Goal: Task Accomplishment & Management: Complete application form

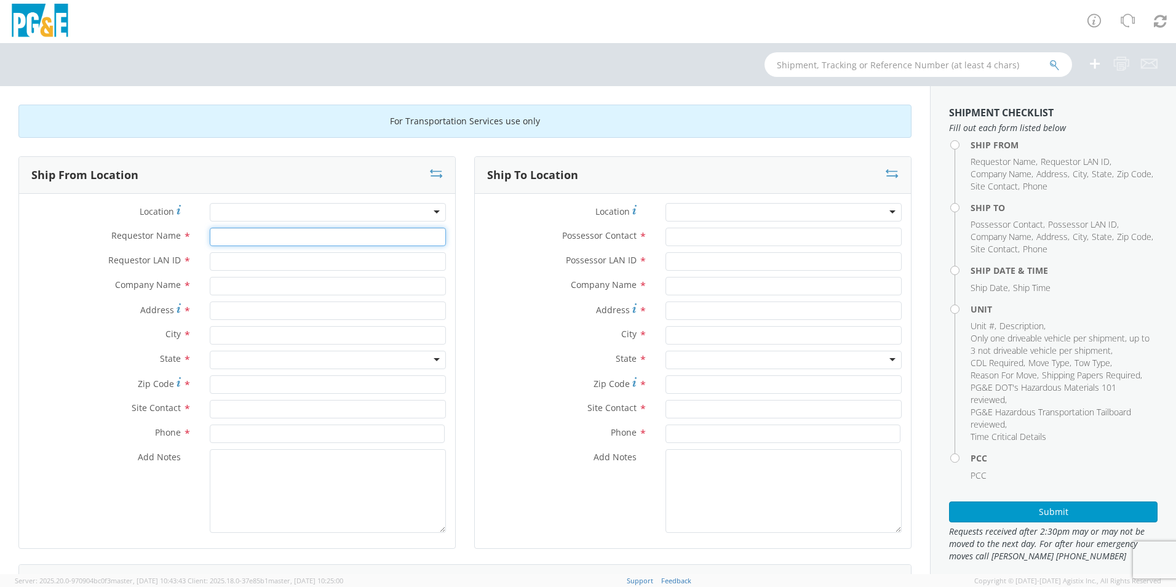
click at [231, 239] on input "Requestor Name *" at bounding box center [328, 237] width 236 height 18
click at [314, 220] on div at bounding box center [328, 212] width 236 height 18
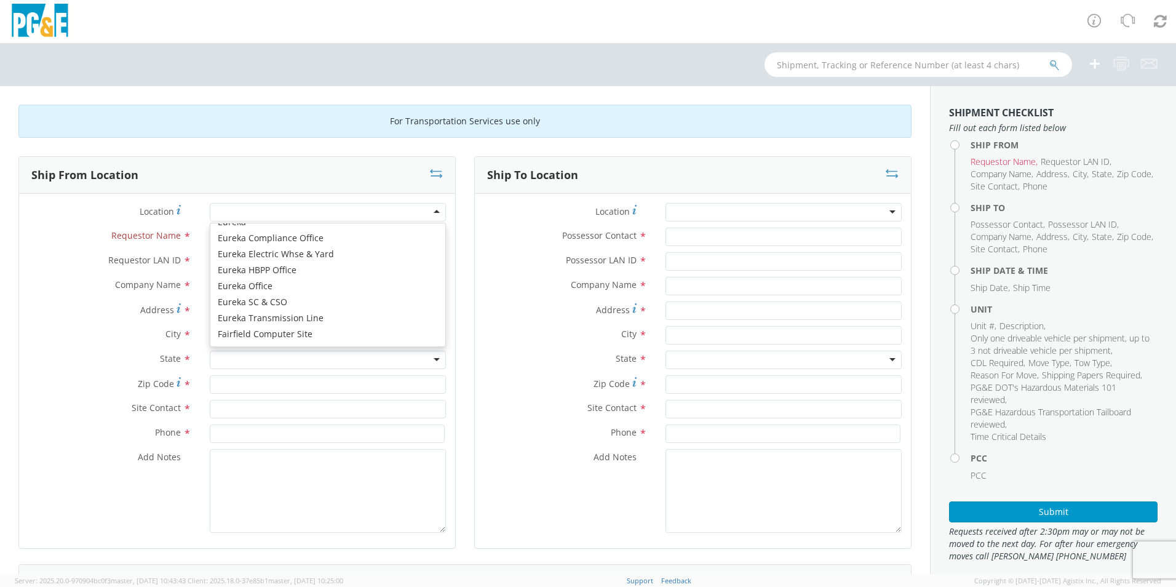
scroll to position [1846, 0]
type input "PG&E"
type input "[STREET_ADDRESS]"
type input "EUREKA"
type input "95501"
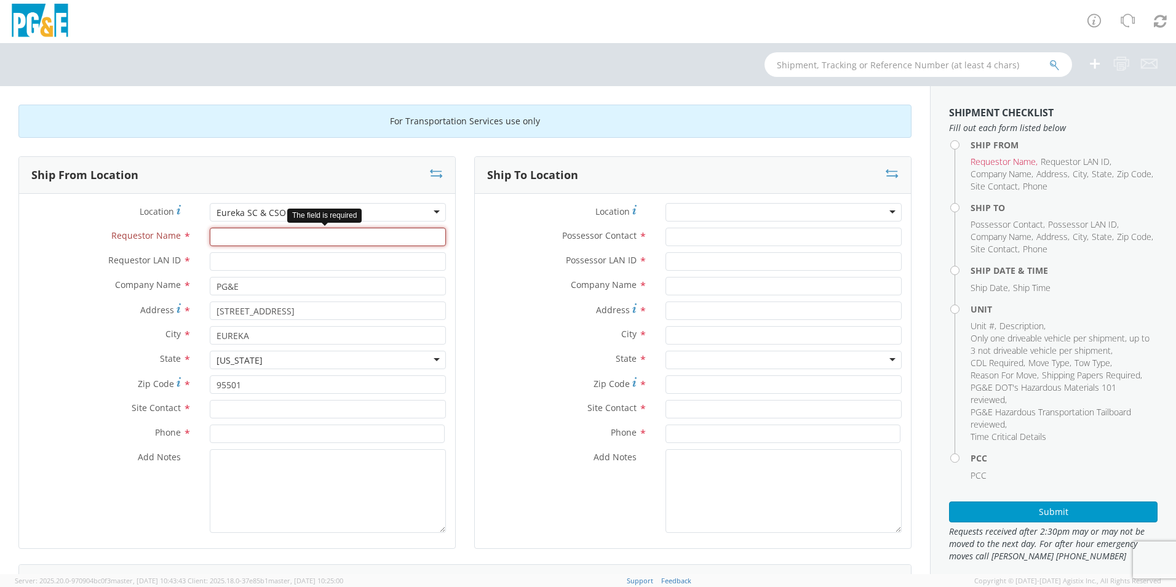
click at [267, 241] on input "Requestor Name *" at bounding box center [328, 237] width 236 height 18
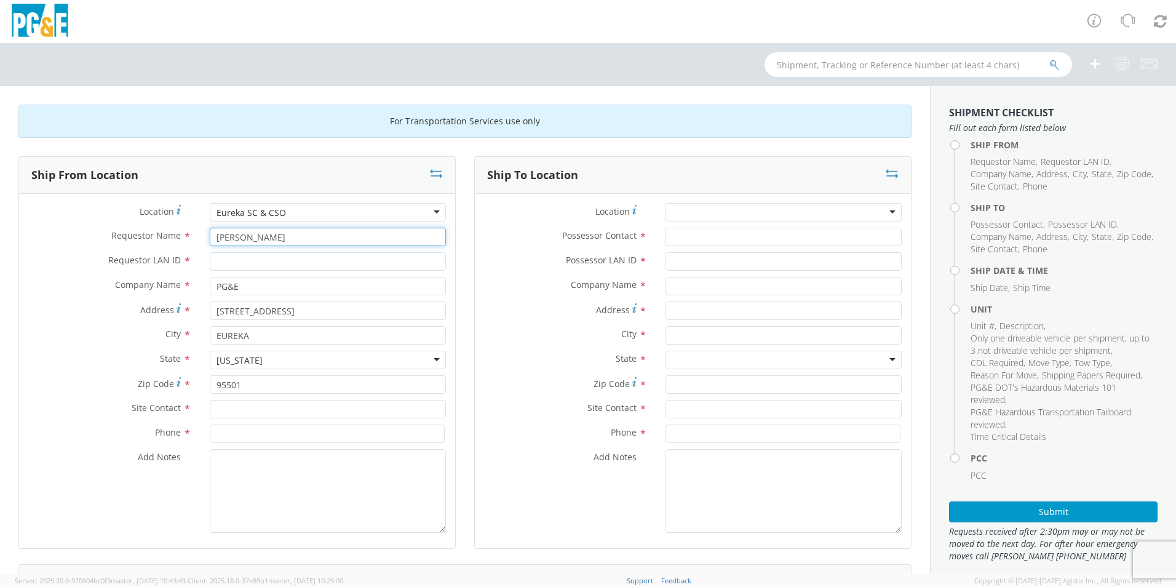
type input "[PERSON_NAME]"
click at [263, 269] on input "Requestor LAN ID *" at bounding box center [328, 261] width 236 height 18
type input "hxoq"
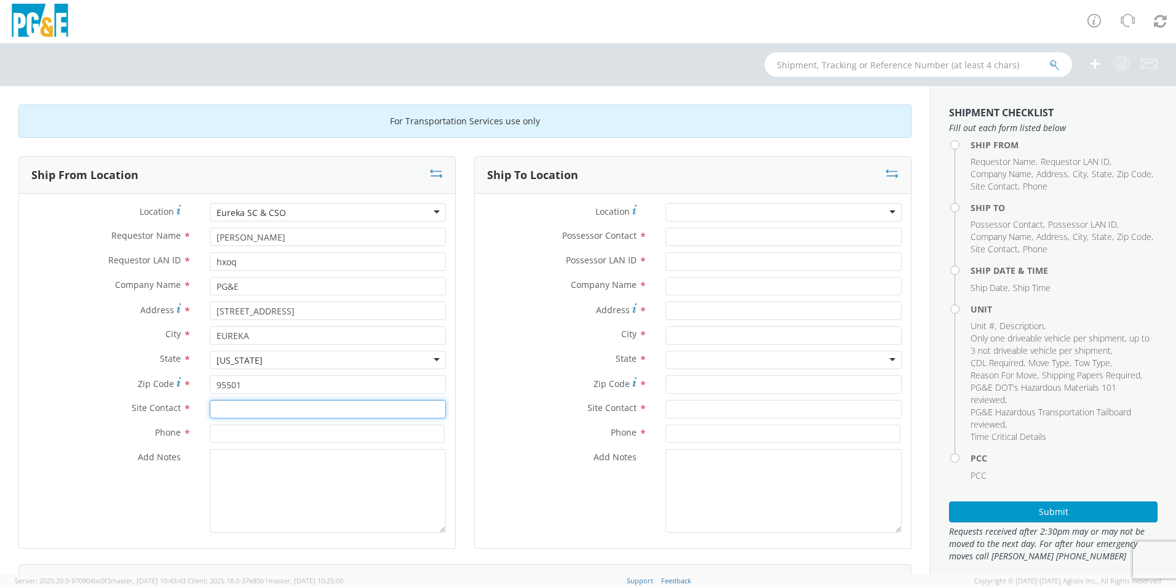
click at [228, 411] on input "text" at bounding box center [328, 409] width 236 height 18
type input "[PERSON_NAME]"
click at [233, 430] on input at bounding box center [327, 434] width 235 height 18
type input "7072739433"
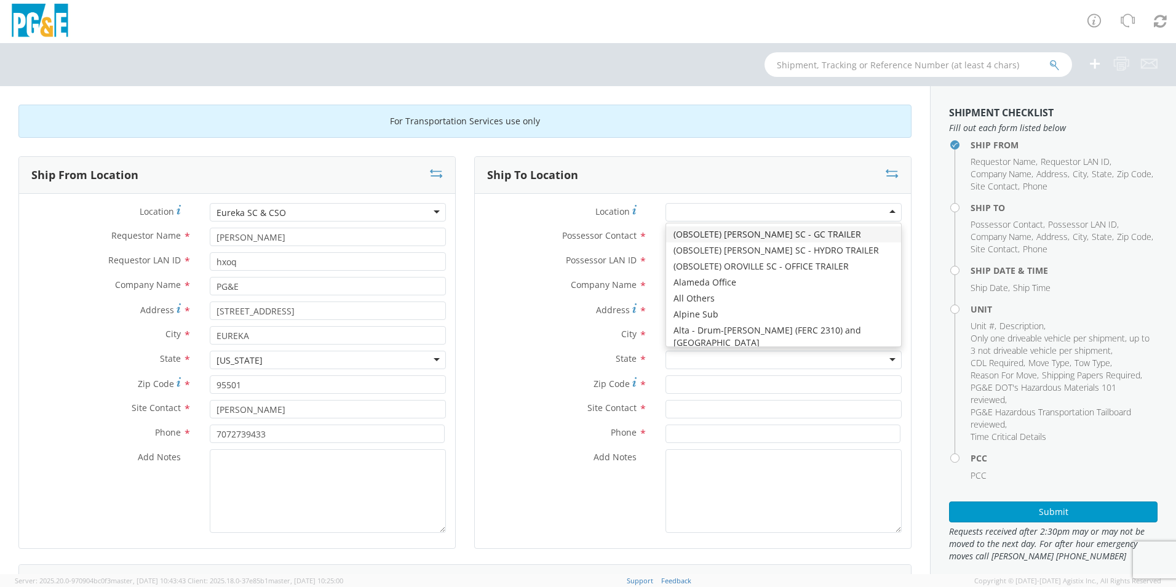
click at [709, 208] on div at bounding box center [784, 212] width 236 height 18
type input "da"
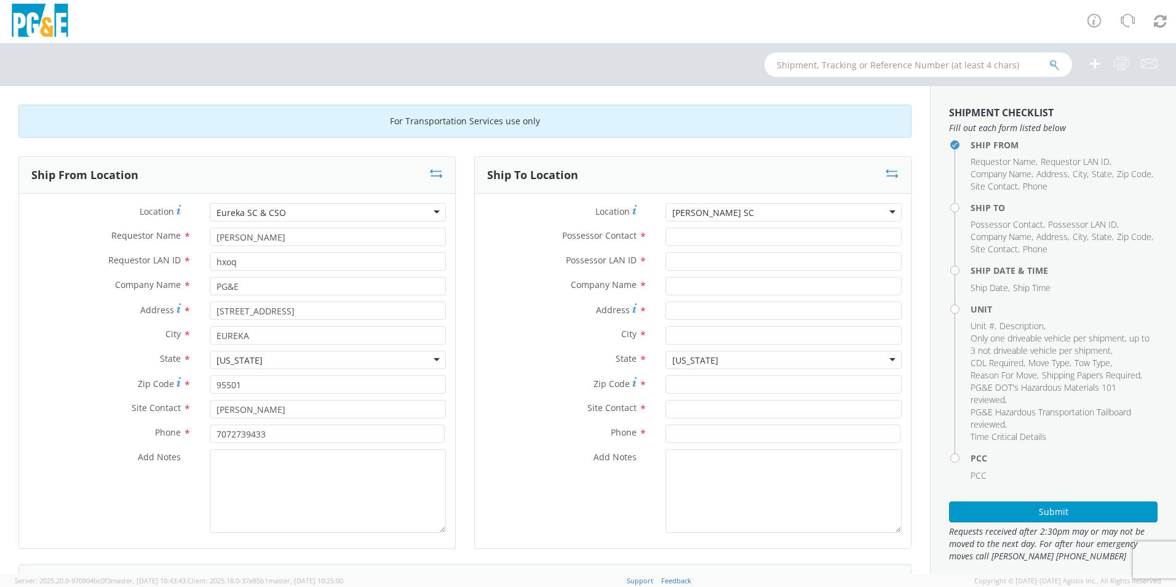
type input "PG&E"
type input "[STREET_ADDRESS]"
type input "[PERSON_NAME]"
type input "95616"
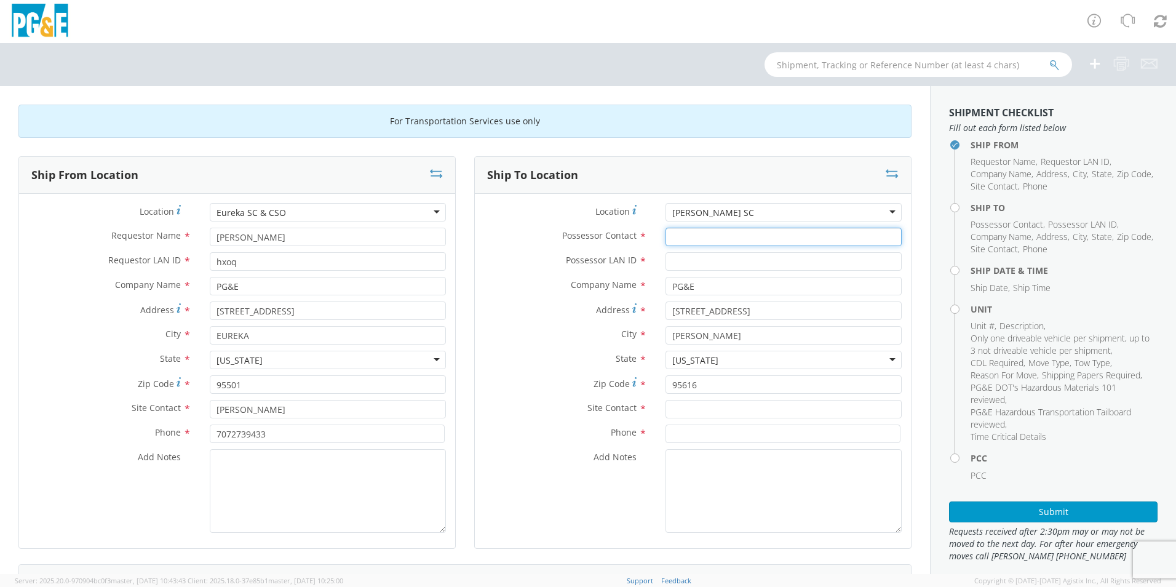
click at [705, 241] on input "Possessor Contact *" at bounding box center [784, 237] width 236 height 18
type input "i"
type input "[PERSON_NAME]"
click at [704, 263] on input "Possessor LAN ID *" at bounding box center [784, 261] width 236 height 18
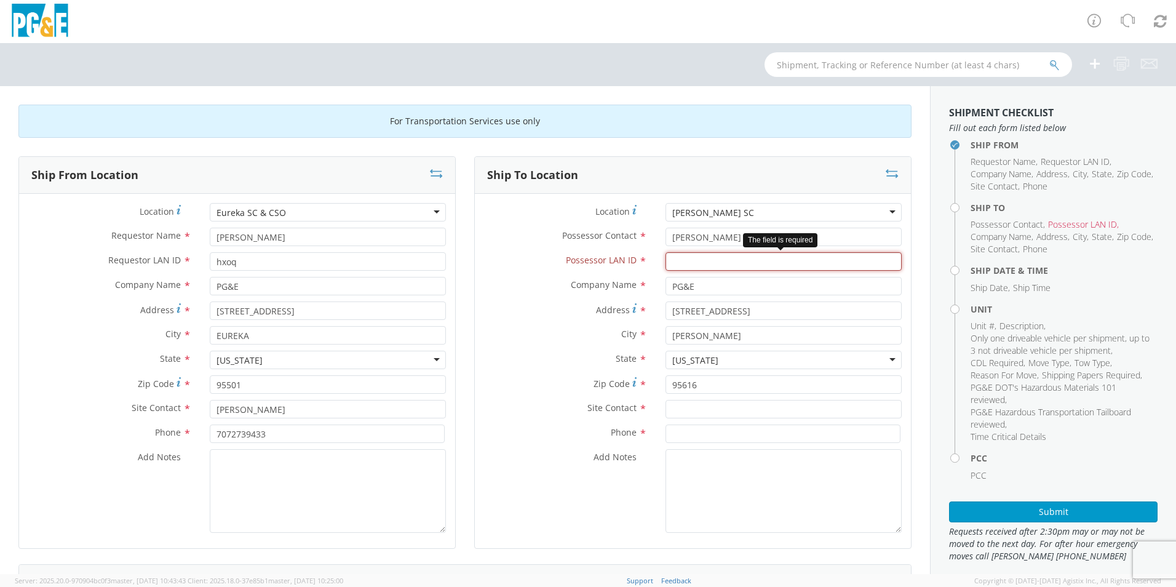
click at [684, 266] on input "Possessor LAN ID *" at bounding box center [784, 261] width 236 height 18
type input "g1mn"
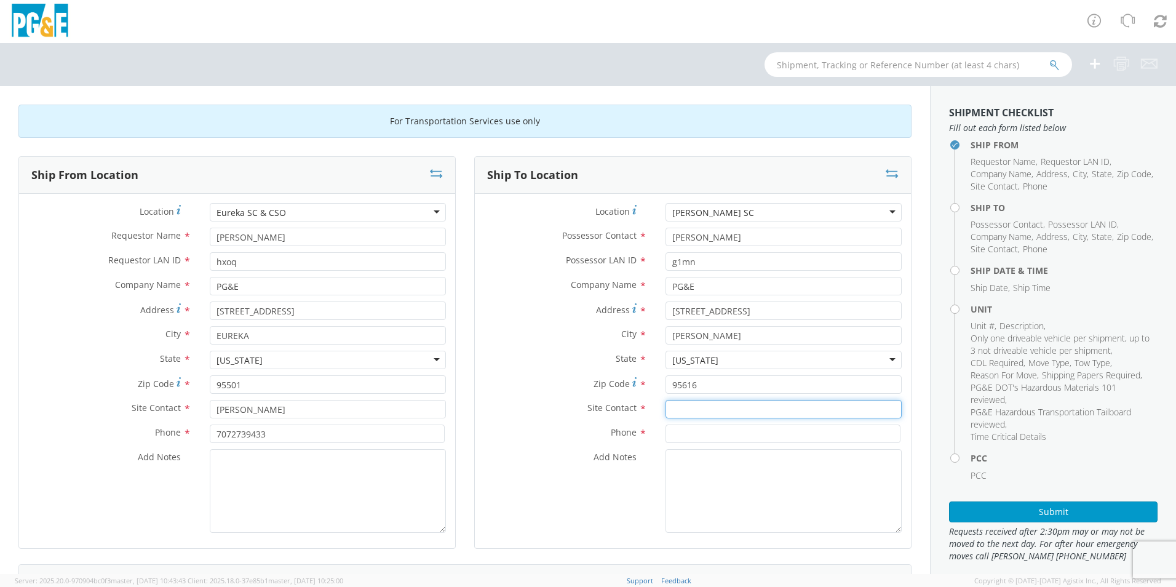
click at [690, 405] on input "text" at bounding box center [784, 409] width 236 height 18
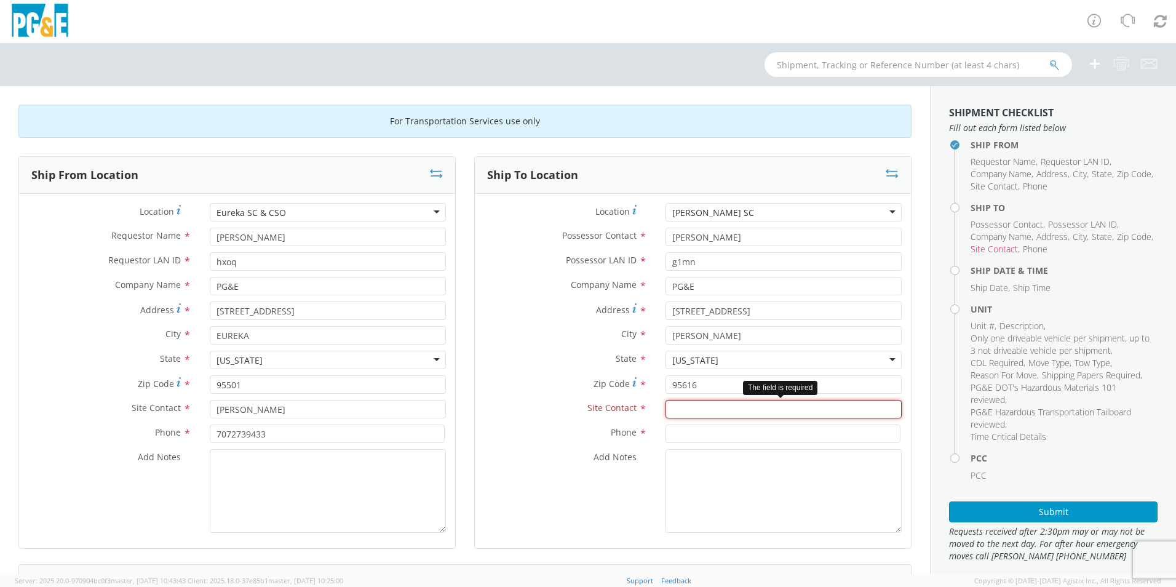
click at [703, 410] on input "text" at bounding box center [784, 409] width 236 height 18
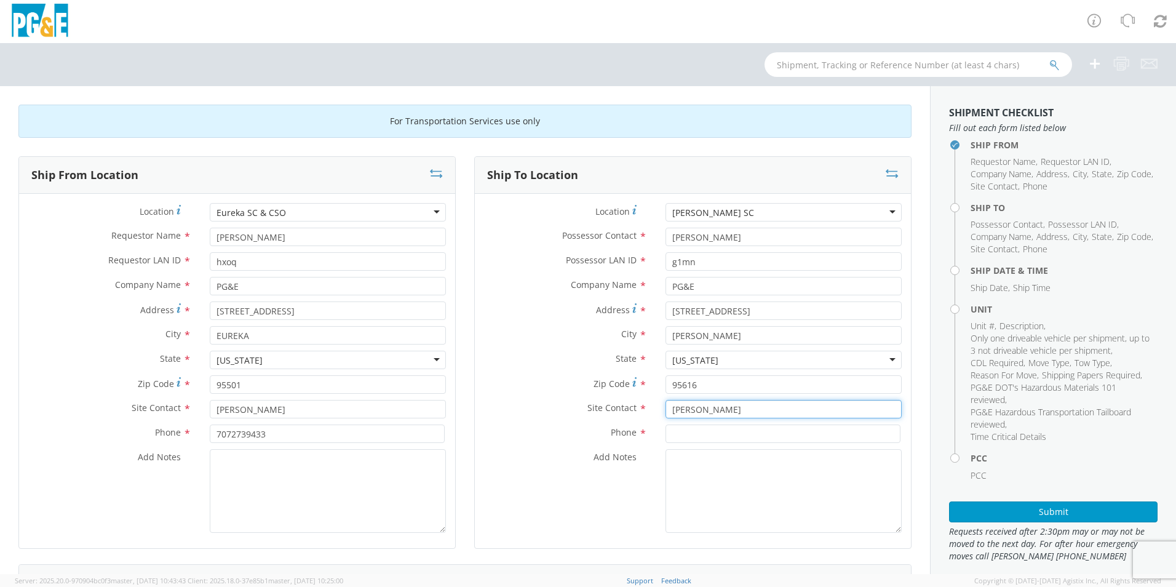
type input "[PERSON_NAME]"
click at [725, 434] on input at bounding box center [783, 434] width 235 height 18
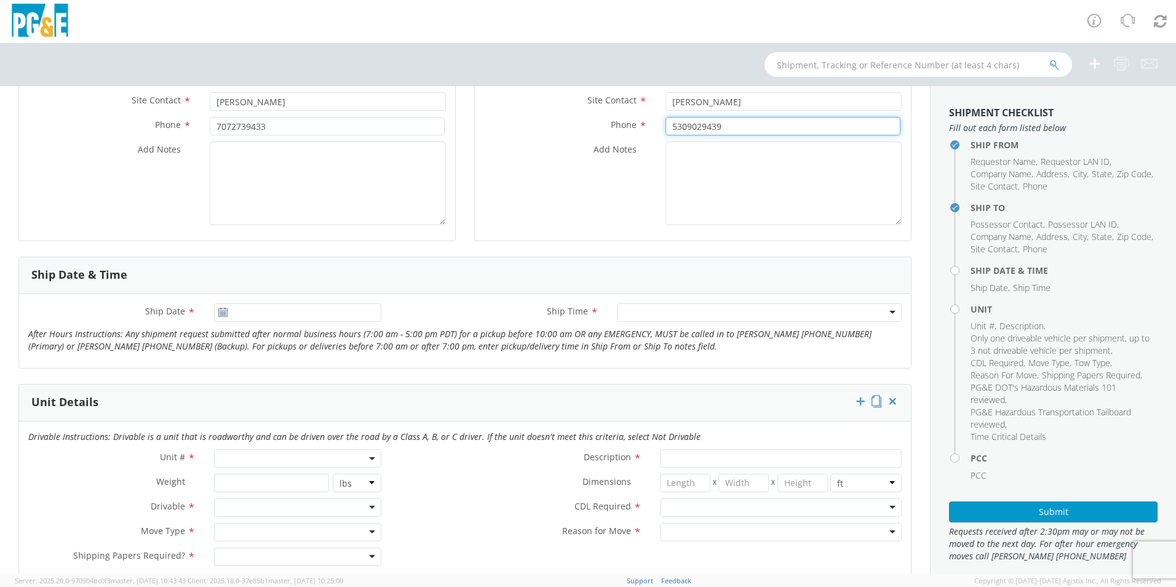
type input "5309029439"
type input "[DATE]"
click at [268, 317] on input "[DATE]" at bounding box center [297, 312] width 167 height 18
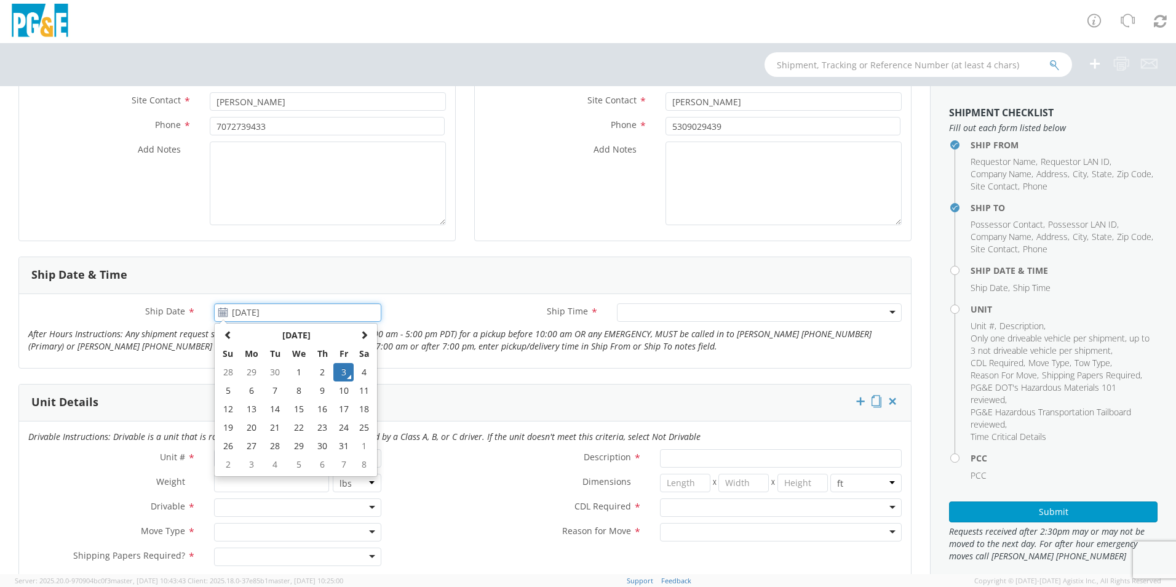
click at [342, 376] on td "3" at bounding box center [343, 372] width 21 height 18
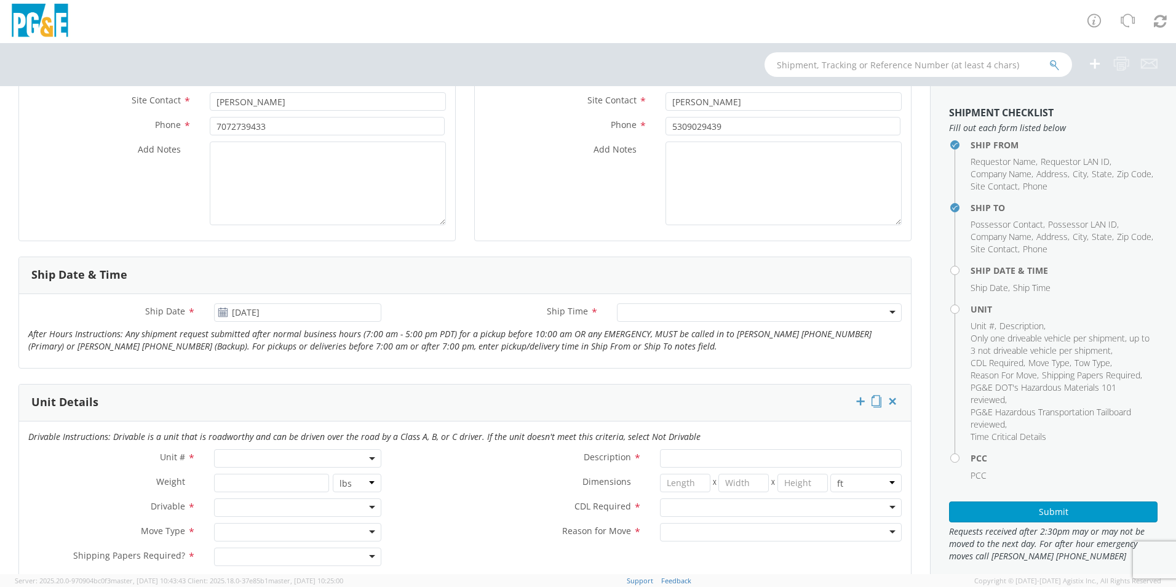
click at [660, 311] on div at bounding box center [759, 312] width 285 height 18
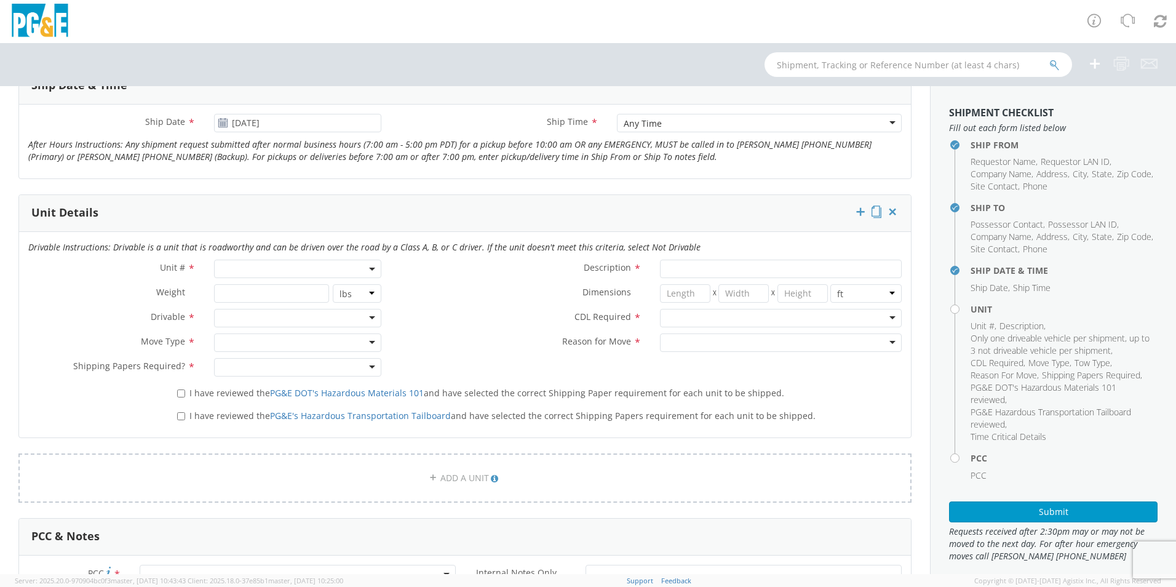
scroll to position [492, 0]
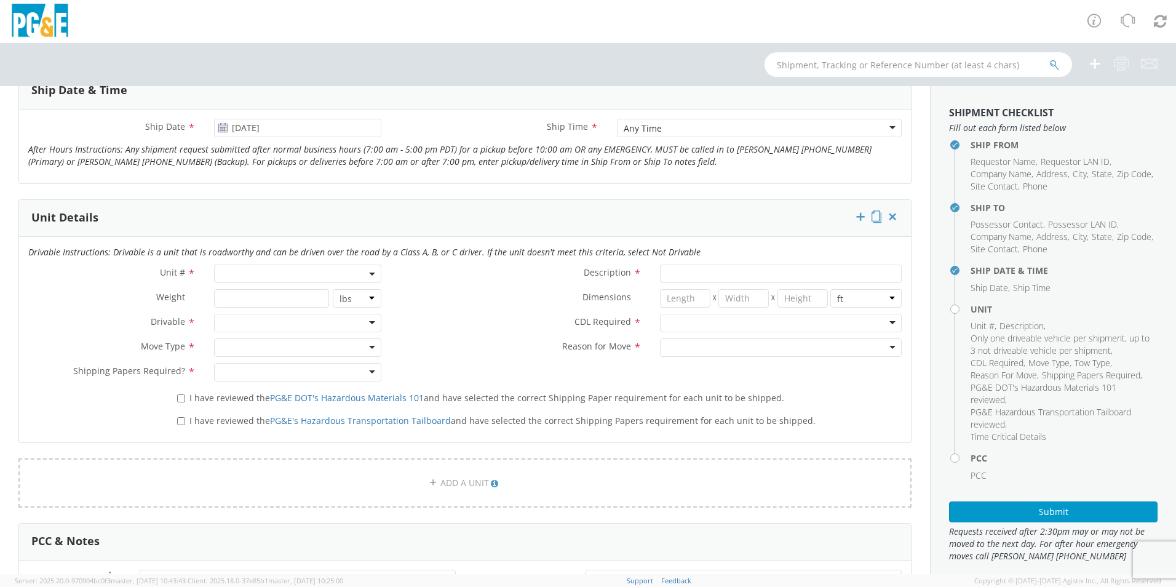
click at [360, 273] on span at bounding box center [297, 274] width 167 height 18
click at [265, 295] on input "search" at bounding box center [296, 294] width 159 height 18
type input "b37256"
type input "TRUCK; CREW CAB > 15001 4X4"
type input "19500"
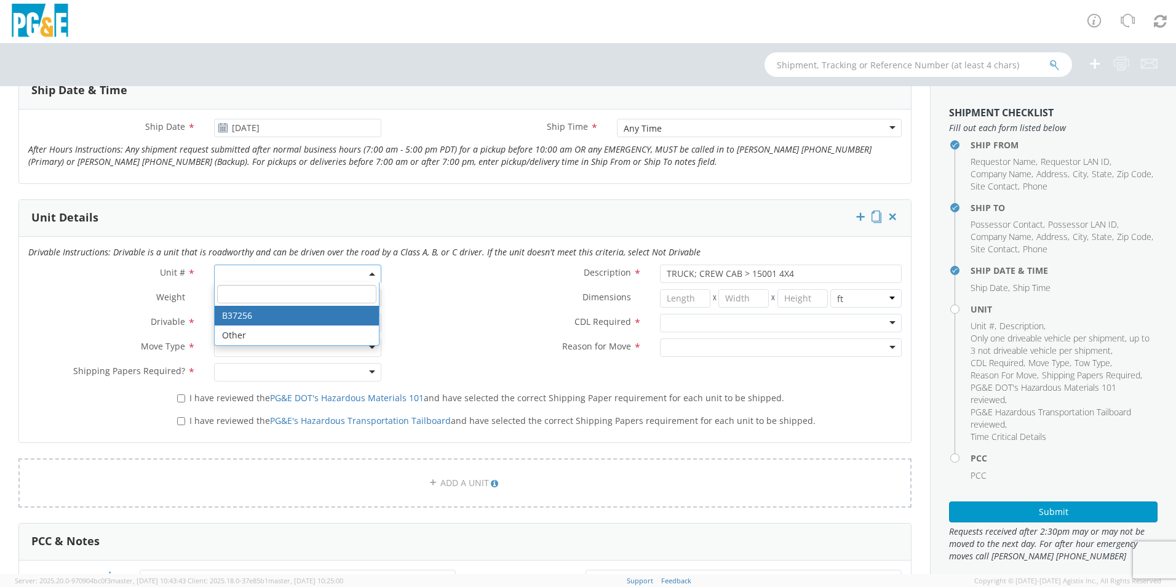
select select "B37256"
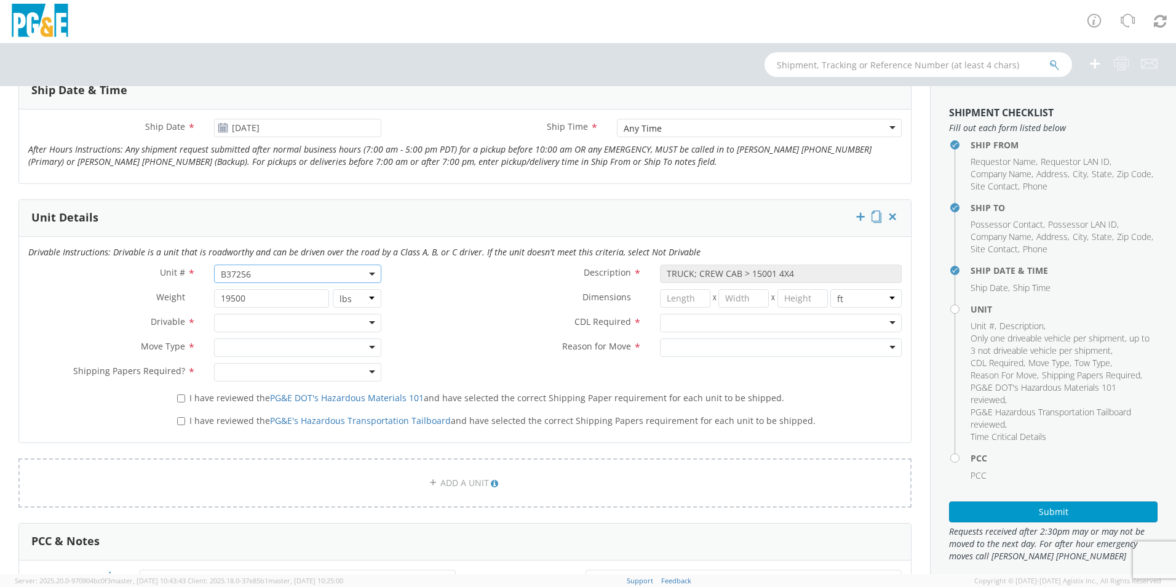
click at [291, 324] on div at bounding box center [297, 323] width 167 height 18
click at [250, 345] on div at bounding box center [297, 347] width 167 height 18
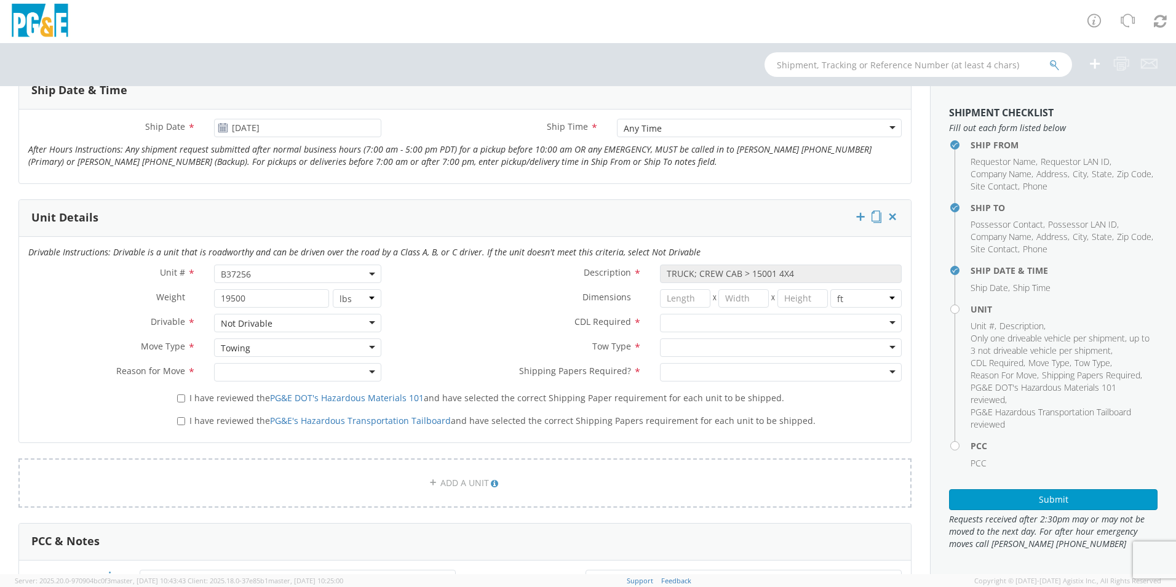
click at [254, 366] on div at bounding box center [297, 372] width 167 height 18
click at [671, 325] on div at bounding box center [781, 323] width 242 height 18
click at [687, 327] on div "N - CDL Not Required" at bounding box center [711, 323] width 89 height 12
click at [687, 345] on div "Unit # * B37256 B37256 Description * TRUCK; CREW CAB > 15001 4X4 Weight * 19500…" at bounding box center [465, 326] width 892 height 123
click at [688, 339] on div at bounding box center [781, 347] width 242 height 18
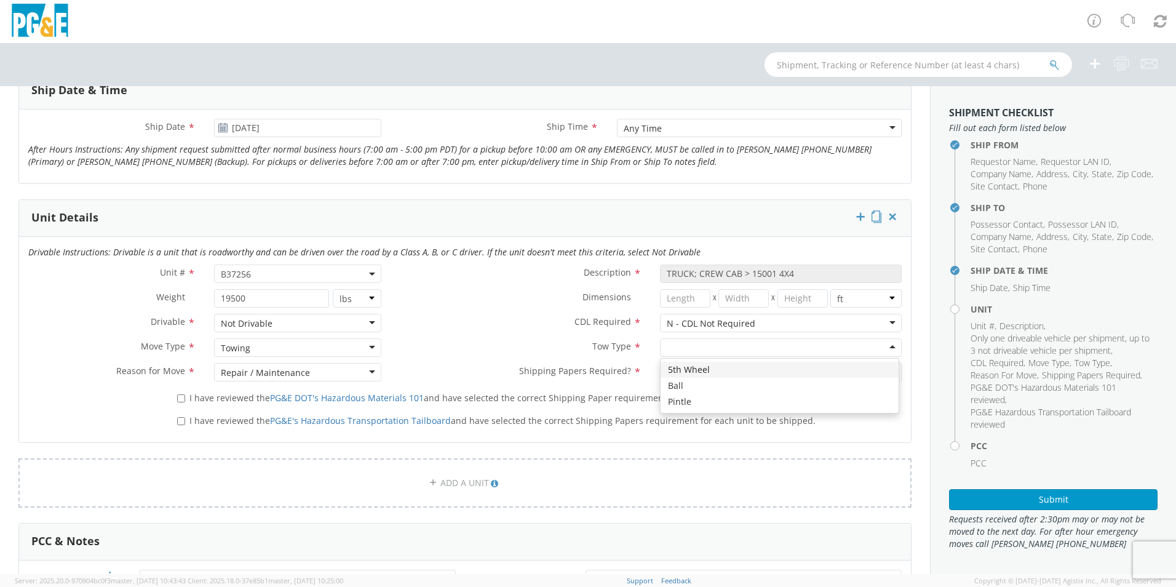
click at [273, 351] on div "Towing" at bounding box center [297, 347] width 167 height 18
click at [268, 371] on div at bounding box center [297, 372] width 167 height 18
click at [740, 325] on div "N - CDL Not Required" at bounding box center [711, 323] width 89 height 12
click at [719, 348] on div "Unit # * B37256 B37256 Description * TRUCK; CREW CAB > 15001 4X4 Weight * 19500…" at bounding box center [465, 326] width 892 height 123
click at [705, 353] on div "Repair / Maintenance" at bounding box center [711, 348] width 89 height 12
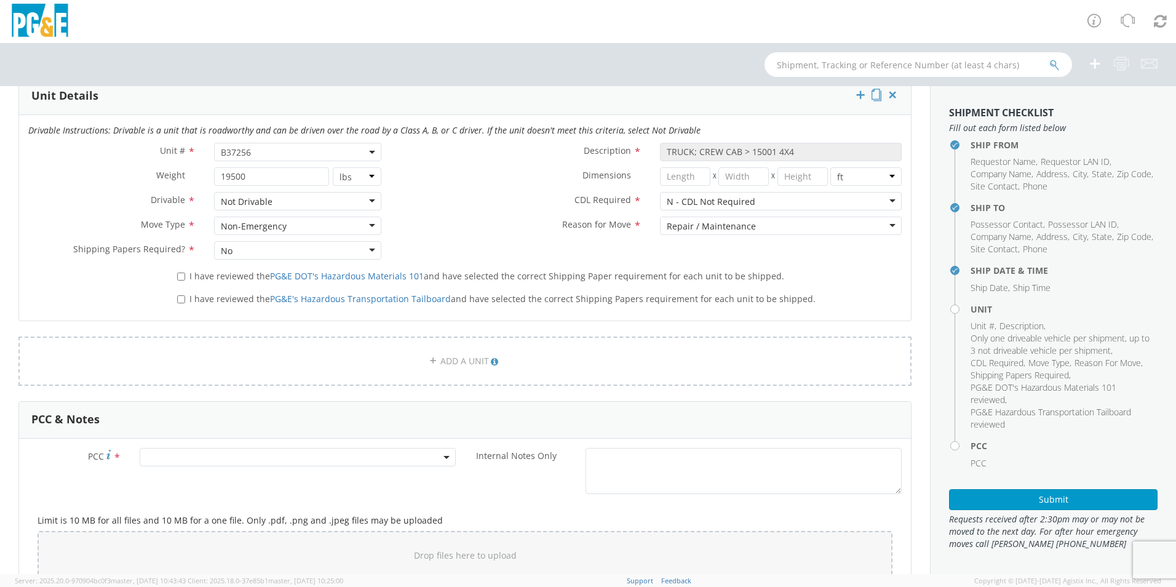
scroll to position [615, 0]
click at [184, 274] on label "I have reviewed the PG&E DOT's Hazardous Materials 101 and have selected the co…" at bounding box center [482, 274] width 610 height 14
click at [184, 274] on input "I have reviewed the PG&E DOT's Hazardous Materials 101 and have selected the co…" at bounding box center [181, 275] width 8 height 8
checkbox input "true"
click at [182, 298] on input "I have reviewed the PG&E's Hazardous Transportation Tailboard and have selected…" at bounding box center [181, 298] width 8 height 8
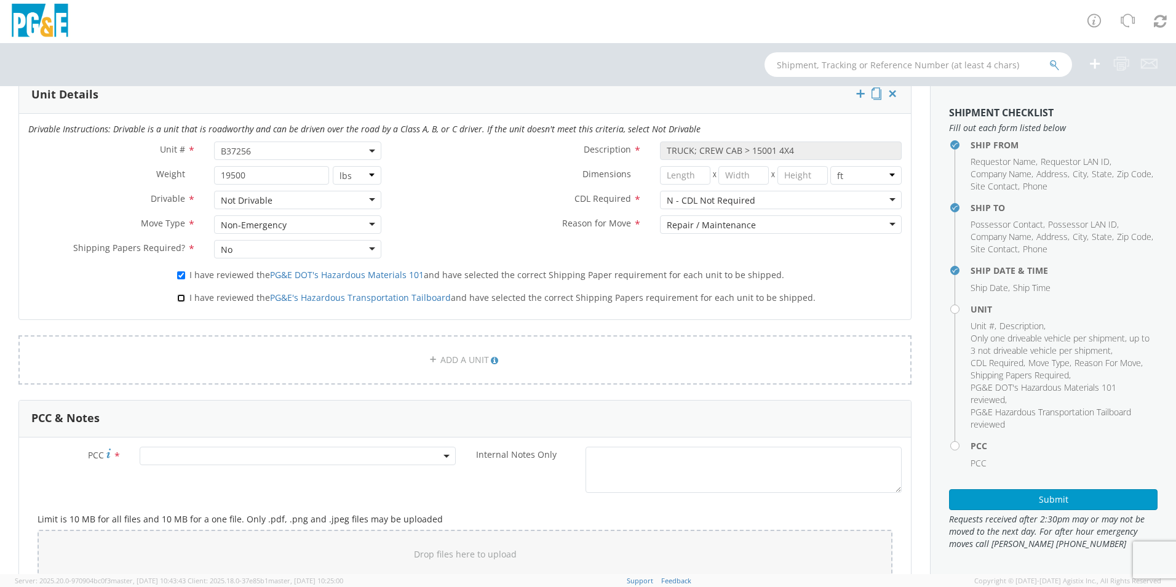
checkbox input "true"
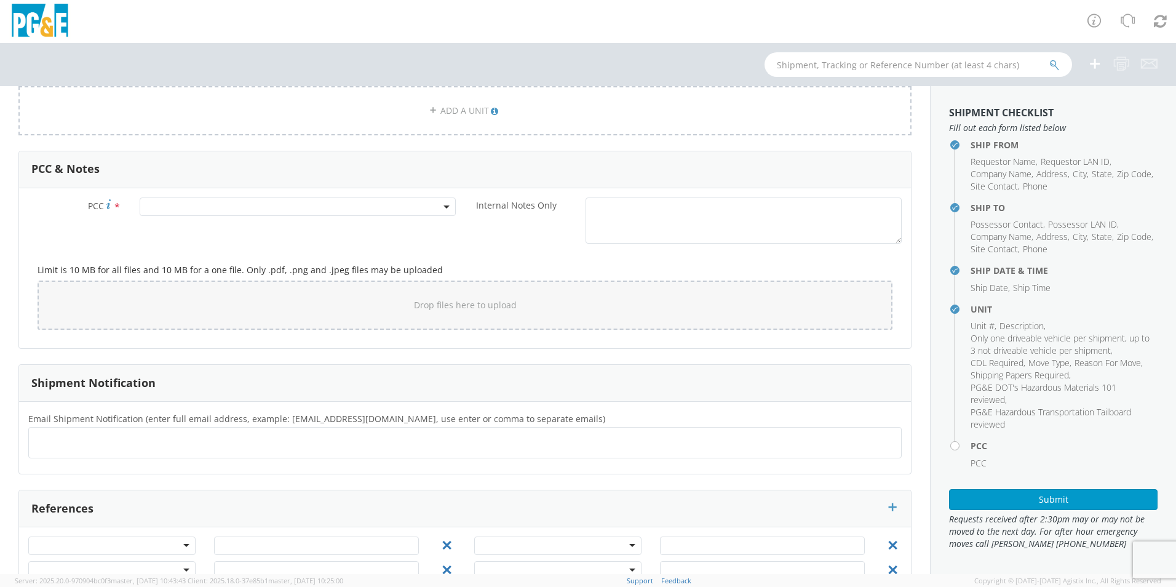
scroll to position [901, 0]
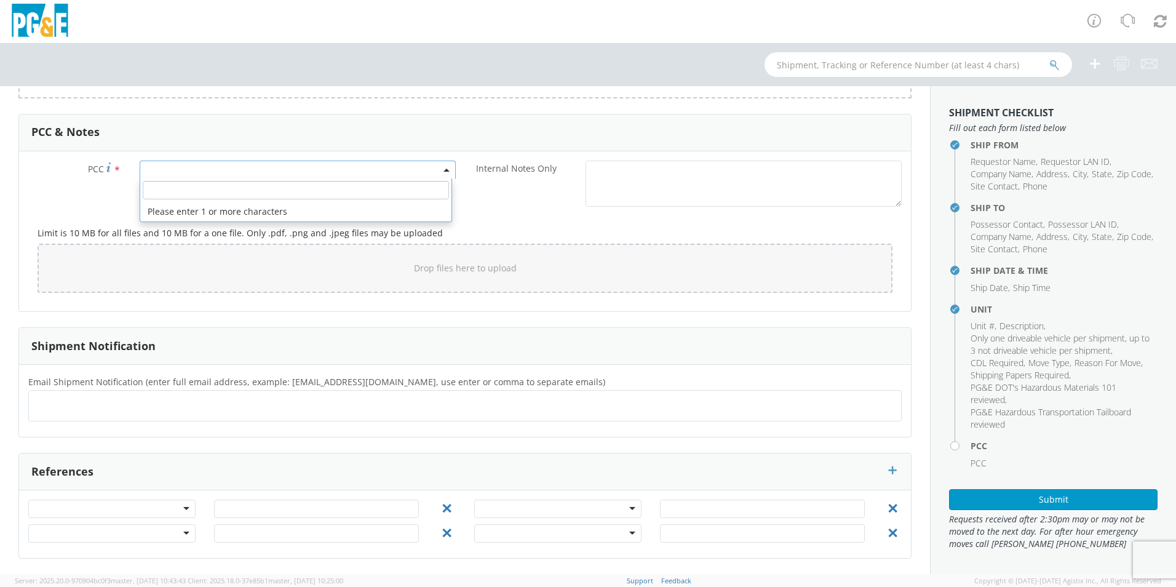
click at [241, 174] on span at bounding box center [298, 170] width 316 height 18
click at [201, 191] on input "number" at bounding box center [296, 190] width 306 height 18
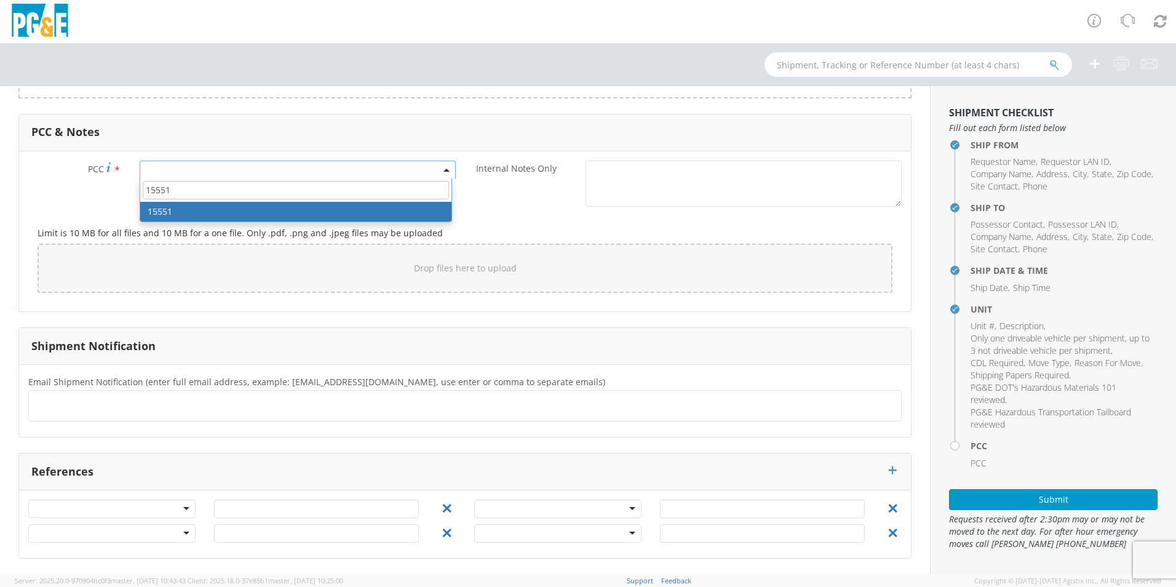
type input "15551"
select select "15551"
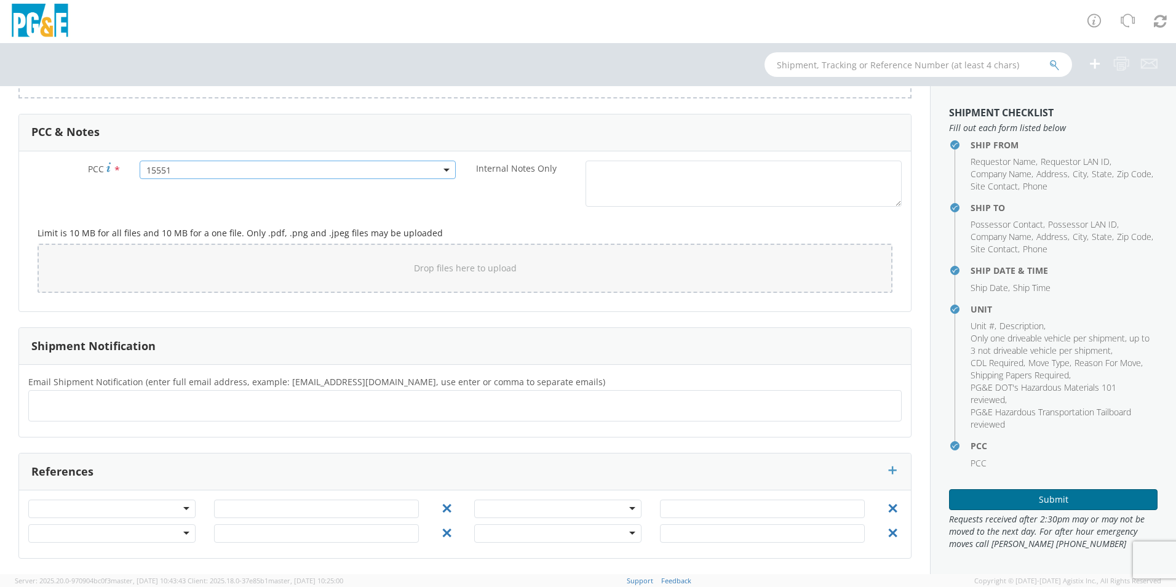
click at [984, 500] on button "Submit" at bounding box center [1053, 499] width 209 height 21
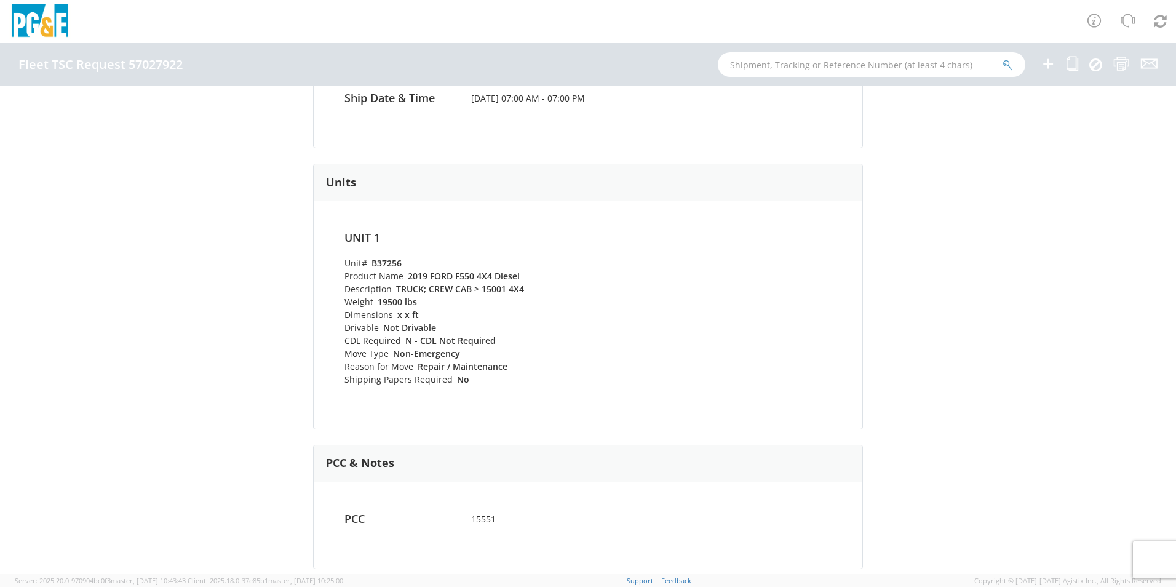
scroll to position [504, 0]
